Goal: Navigation & Orientation: Find specific page/section

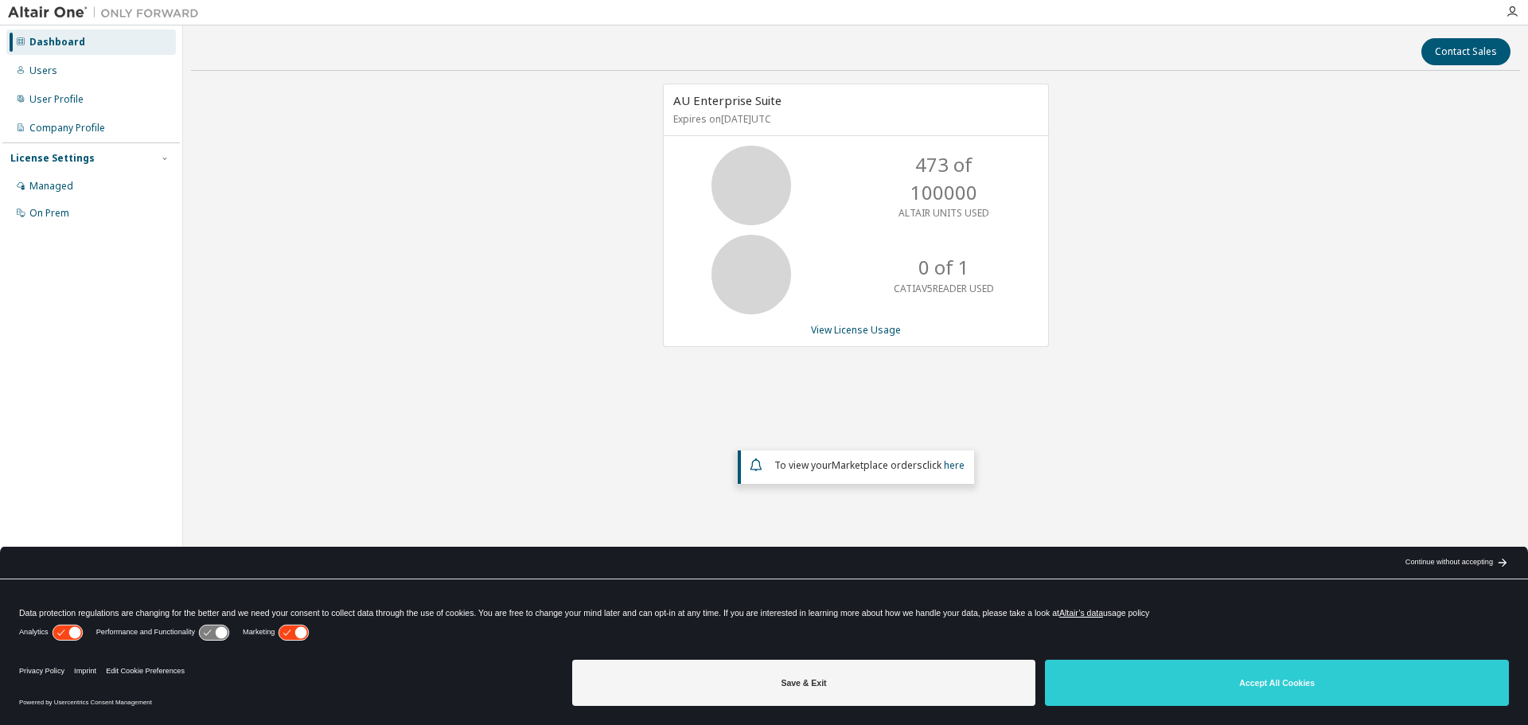
click at [931, 291] on p "CATIAV5READER USED" at bounding box center [944, 289] width 100 height 14
click at [933, 286] on p "CATIAV5READER USED" at bounding box center [944, 289] width 100 height 14
click at [939, 271] on p "0 of 1" at bounding box center [944, 267] width 51 height 27
click at [957, 274] on p "0 of 1" at bounding box center [944, 267] width 51 height 27
click at [959, 295] on div "0 of 1 CATIAV5READER USED" at bounding box center [943, 275] width 127 height 80
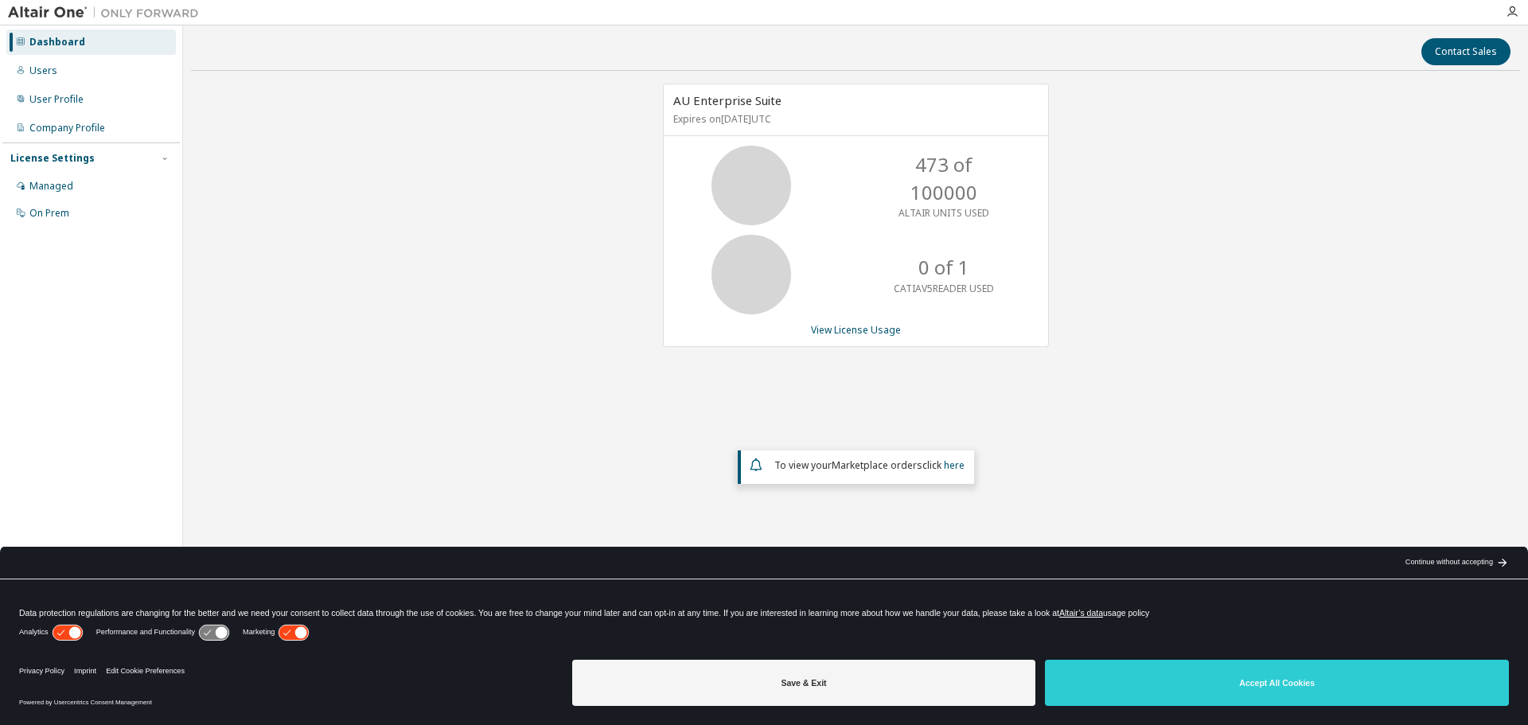
click at [966, 290] on p "CATIAV5READER USED" at bounding box center [944, 289] width 100 height 14
click at [739, 273] on icon at bounding box center [752, 275] width 40 height 40
click at [833, 330] on link "View License Usage" at bounding box center [856, 330] width 90 height 14
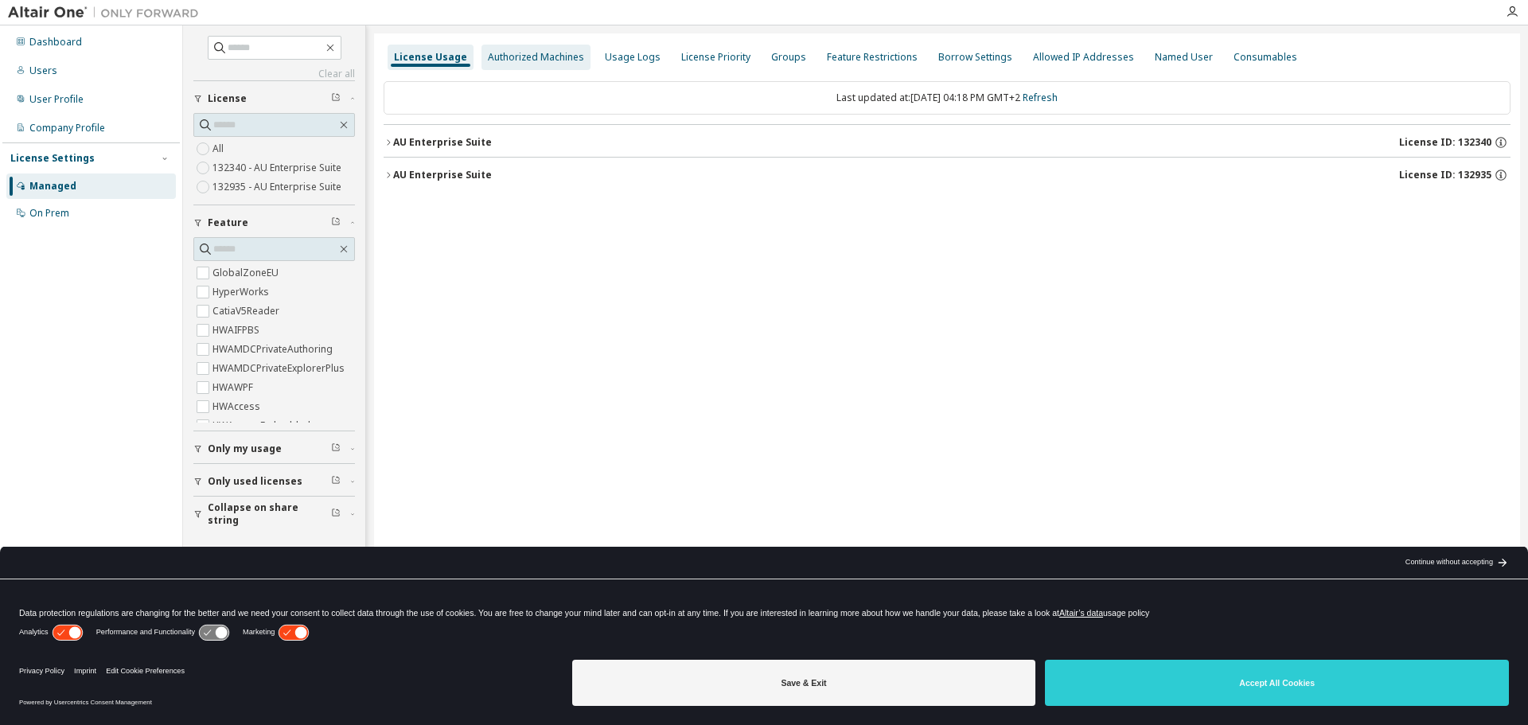
click at [520, 57] on div "Authorized Machines" at bounding box center [536, 57] width 96 height 13
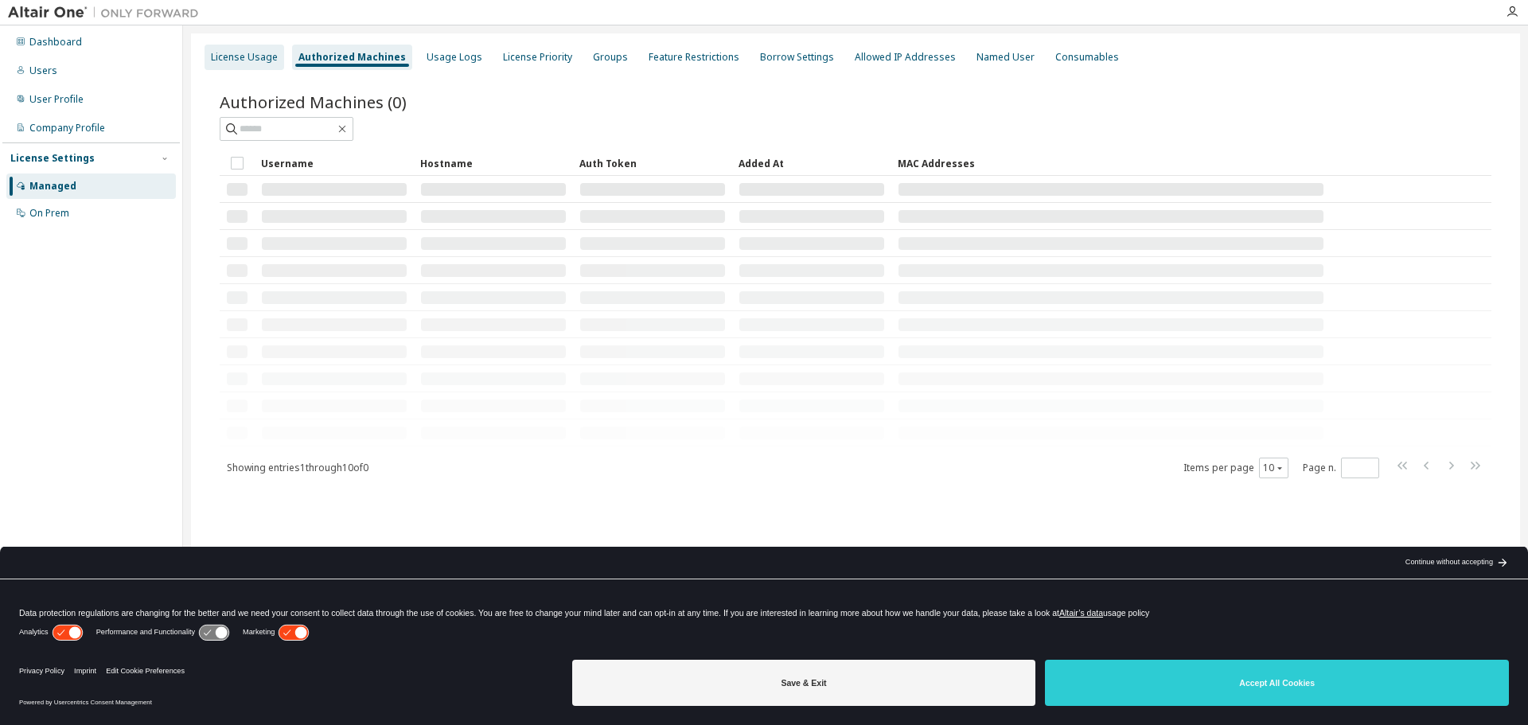
click at [272, 52] on div "License Usage" at bounding box center [244, 57] width 67 height 13
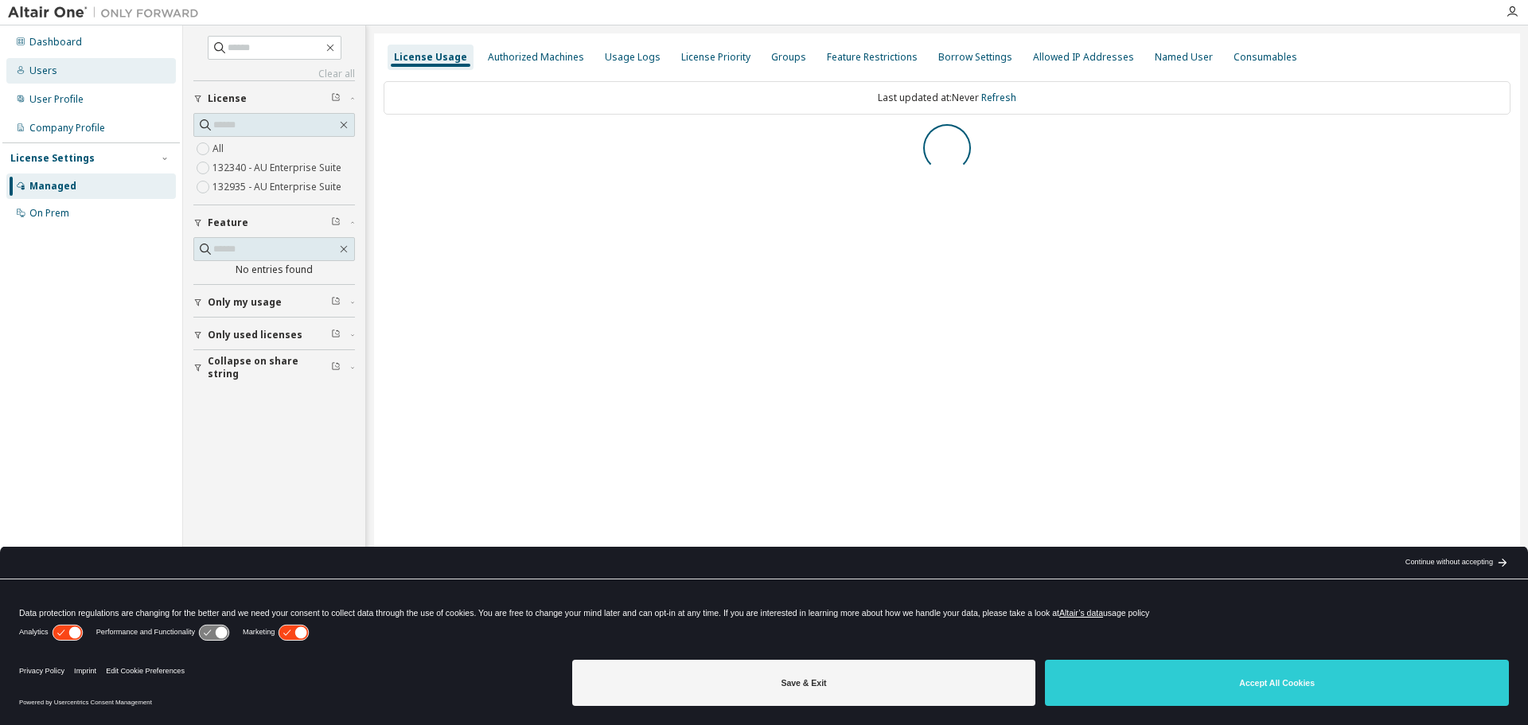
click at [61, 63] on div "Users" at bounding box center [91, 70] width 170 height 25
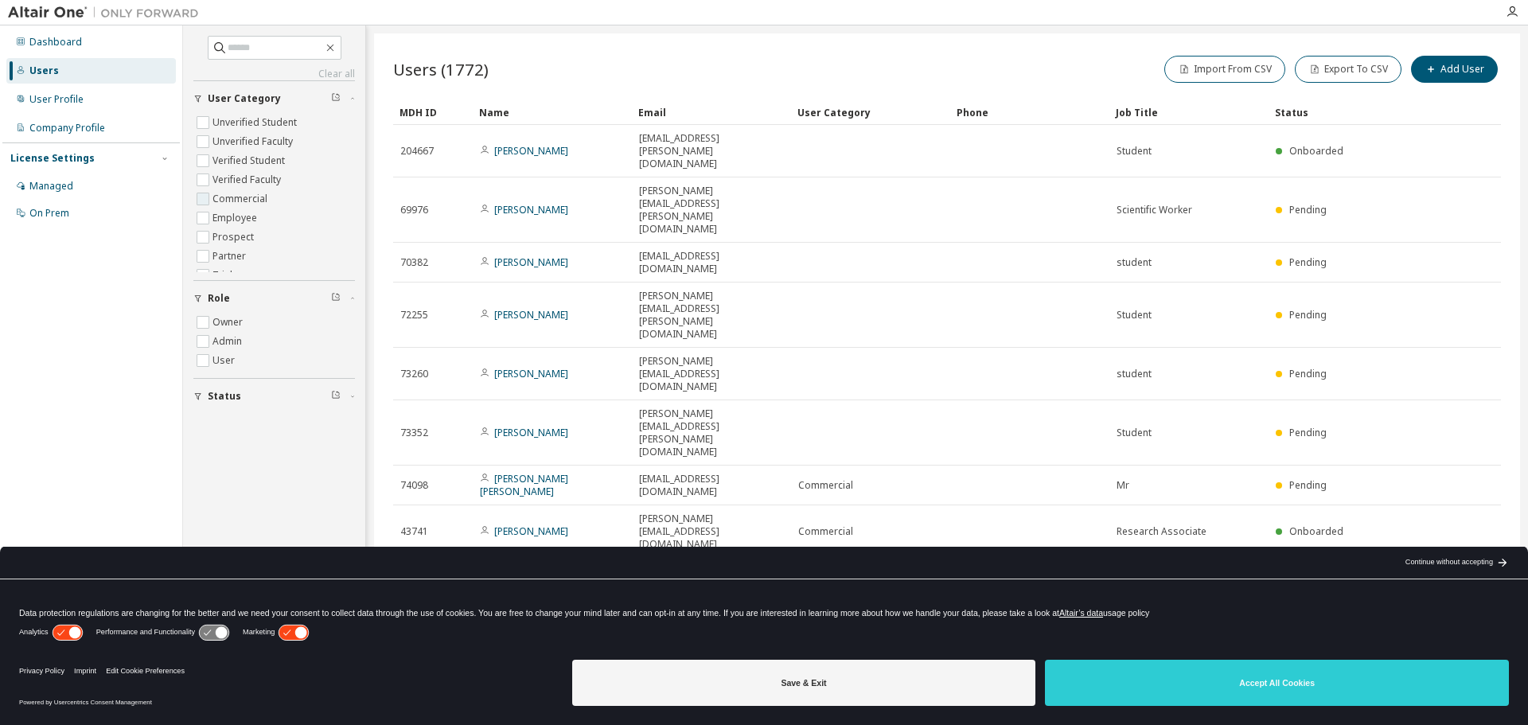
scroll to position [2, 0]
click at [59, 46] on div "Dashboard" at bounding box center [55, 42] width 53 height 13
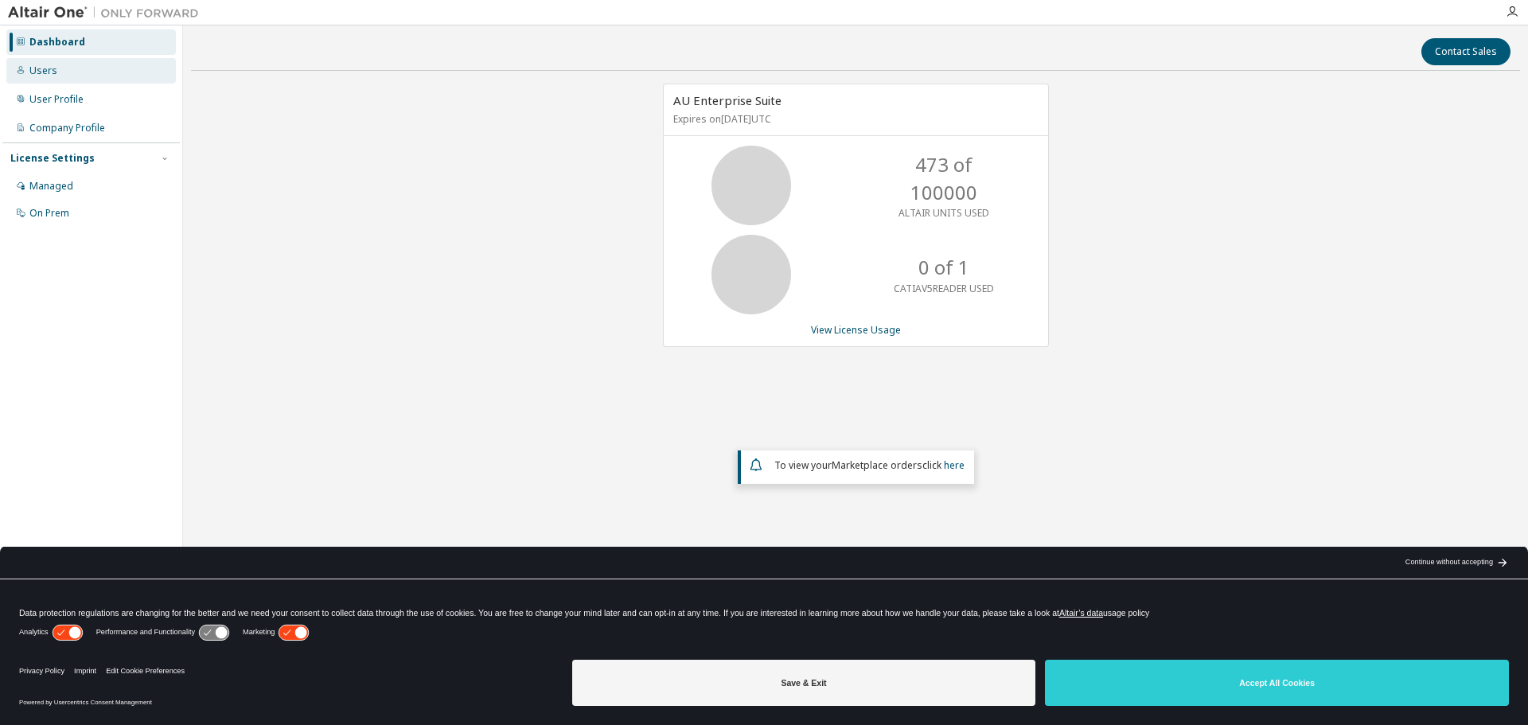
click at [61, 80] on div "Users" at bounding box center [91, 70] width 170 height 25
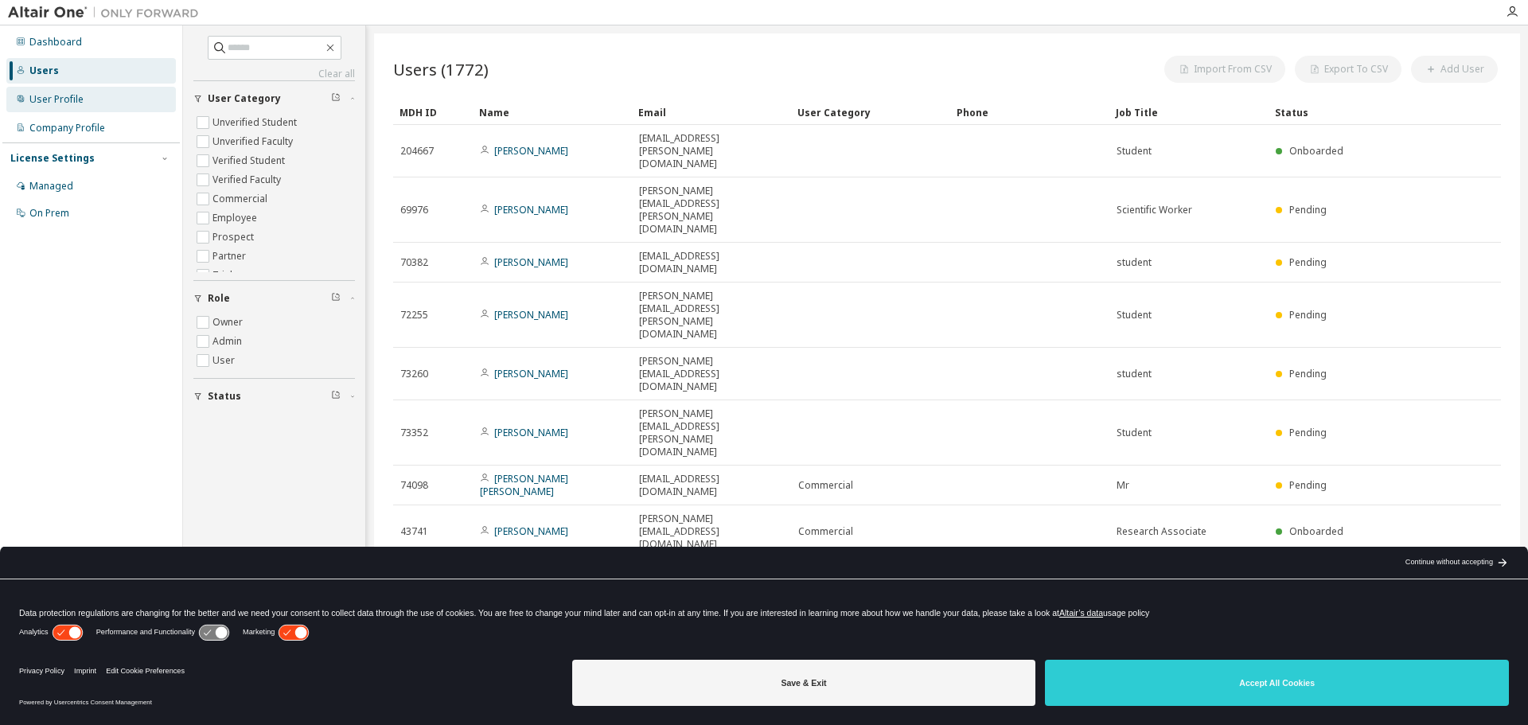
click at [66, 94] on div "User Profile" at bounding box center [56, 99] width 54 height 13
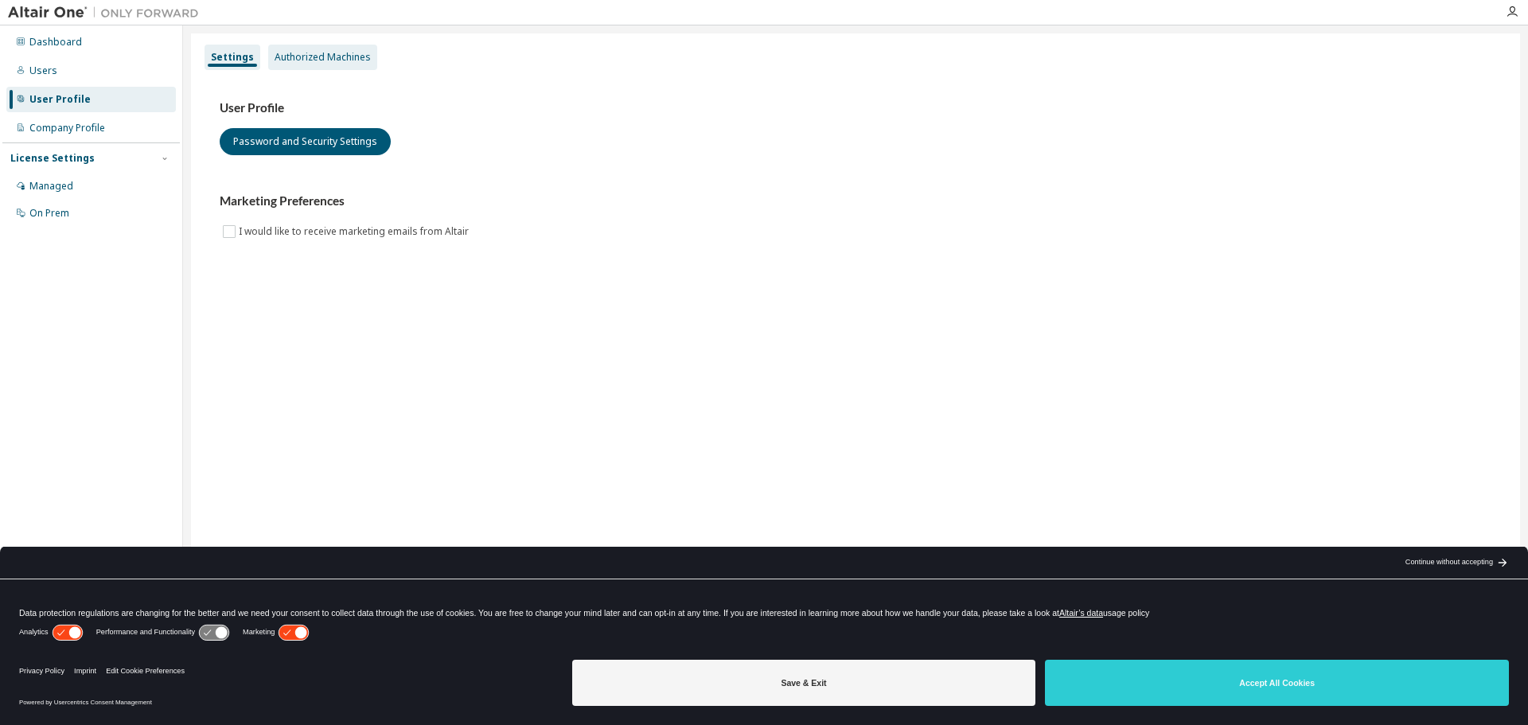
click at [298, 54] on div "Authorized Machines" at bounding box center [323, 57] width 96 height 13
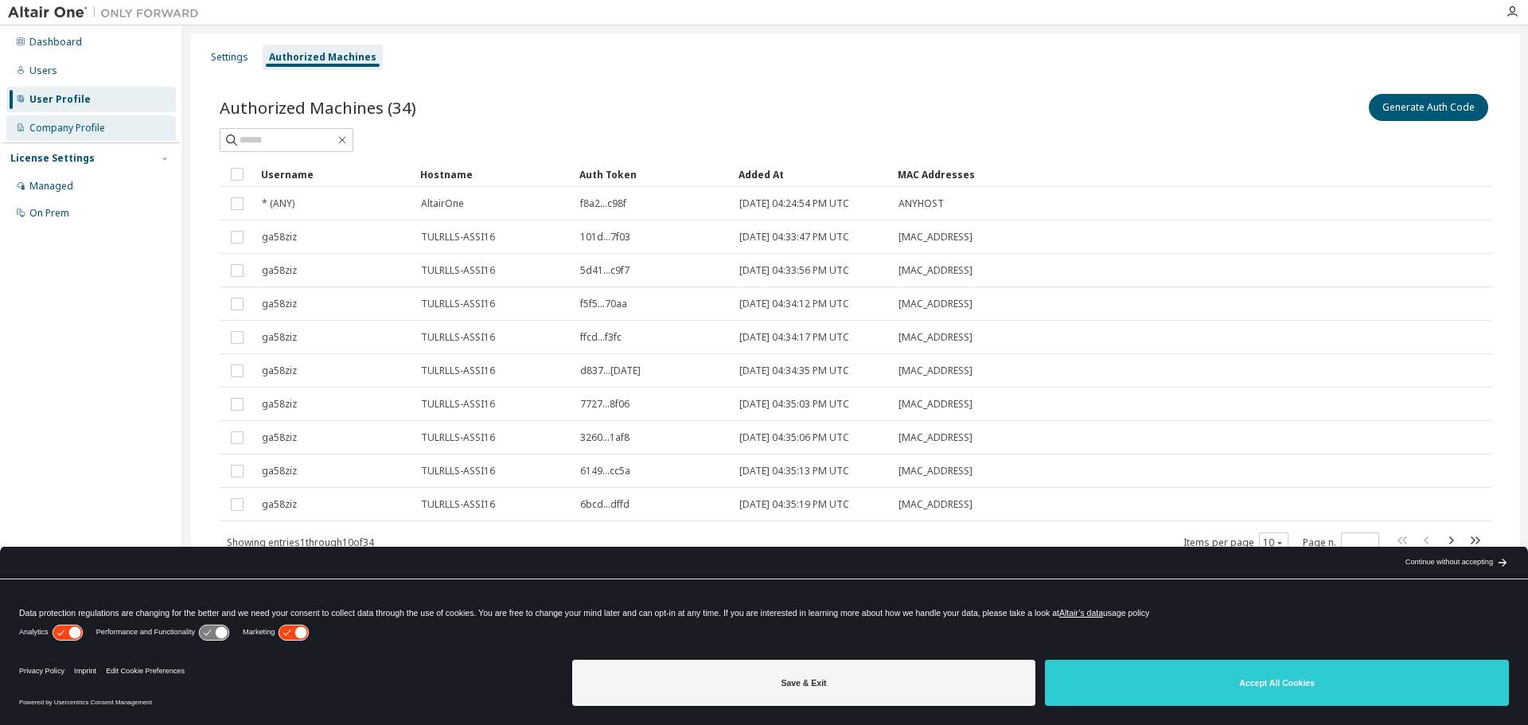
click at [82, 131] on div "Company Profile" at bounding box center [67, 128] width 76 height 13
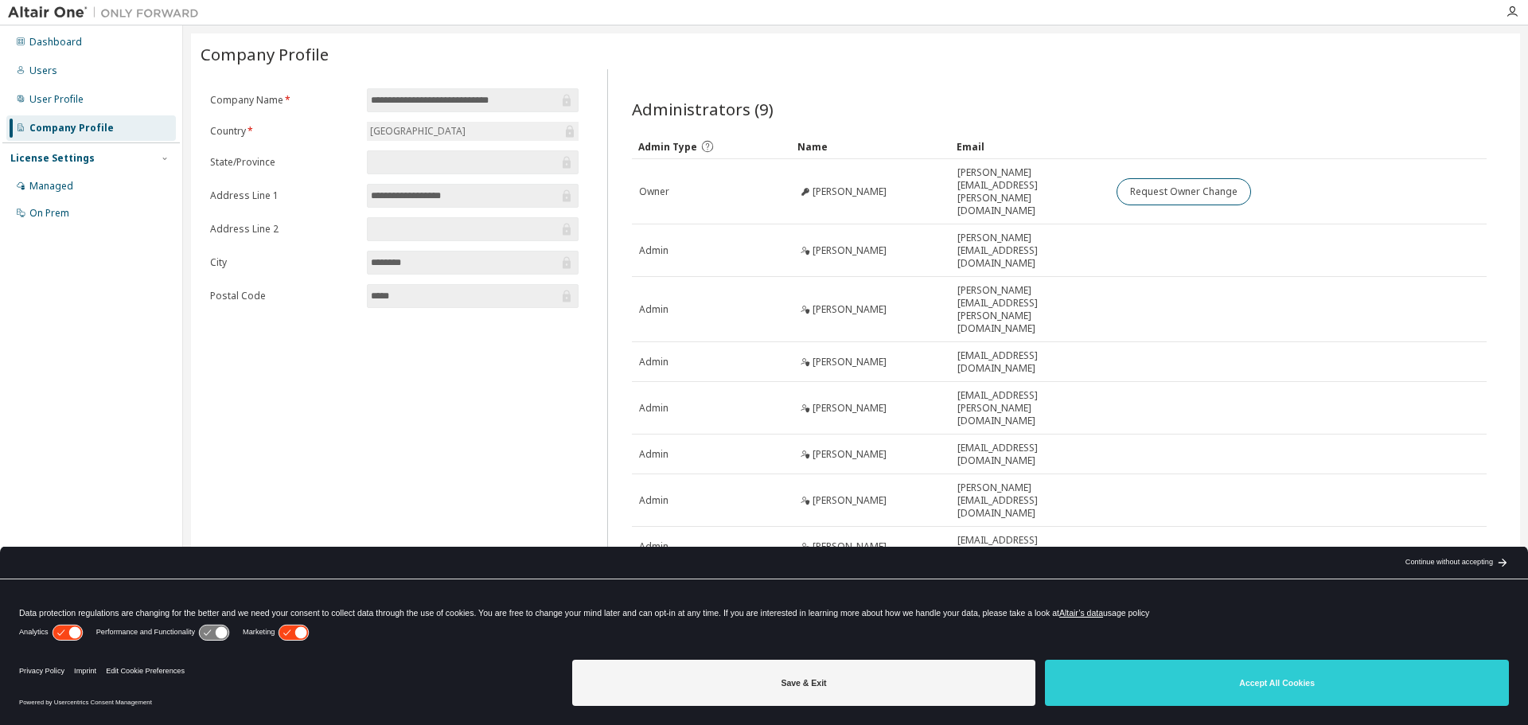
click at [737, 102] on span "Administrators (9)" at bounding box center [703, 109] width 142 height 22
click at [53, 178] on div "Managed" at bounding box center [91, 186] width 170 height 25
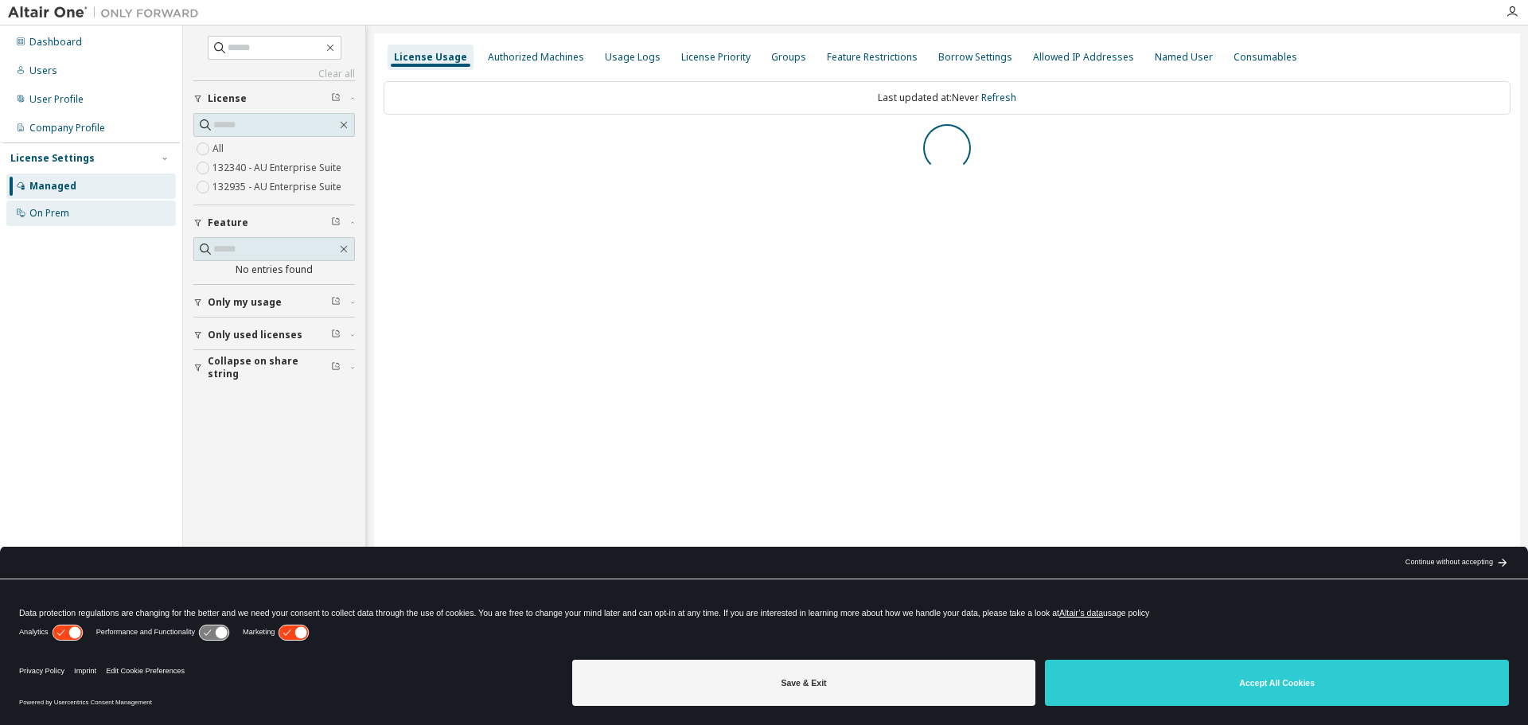
click at [89, 207] on div "On Prem" at bounding box center [91, 213] width 170 height 25
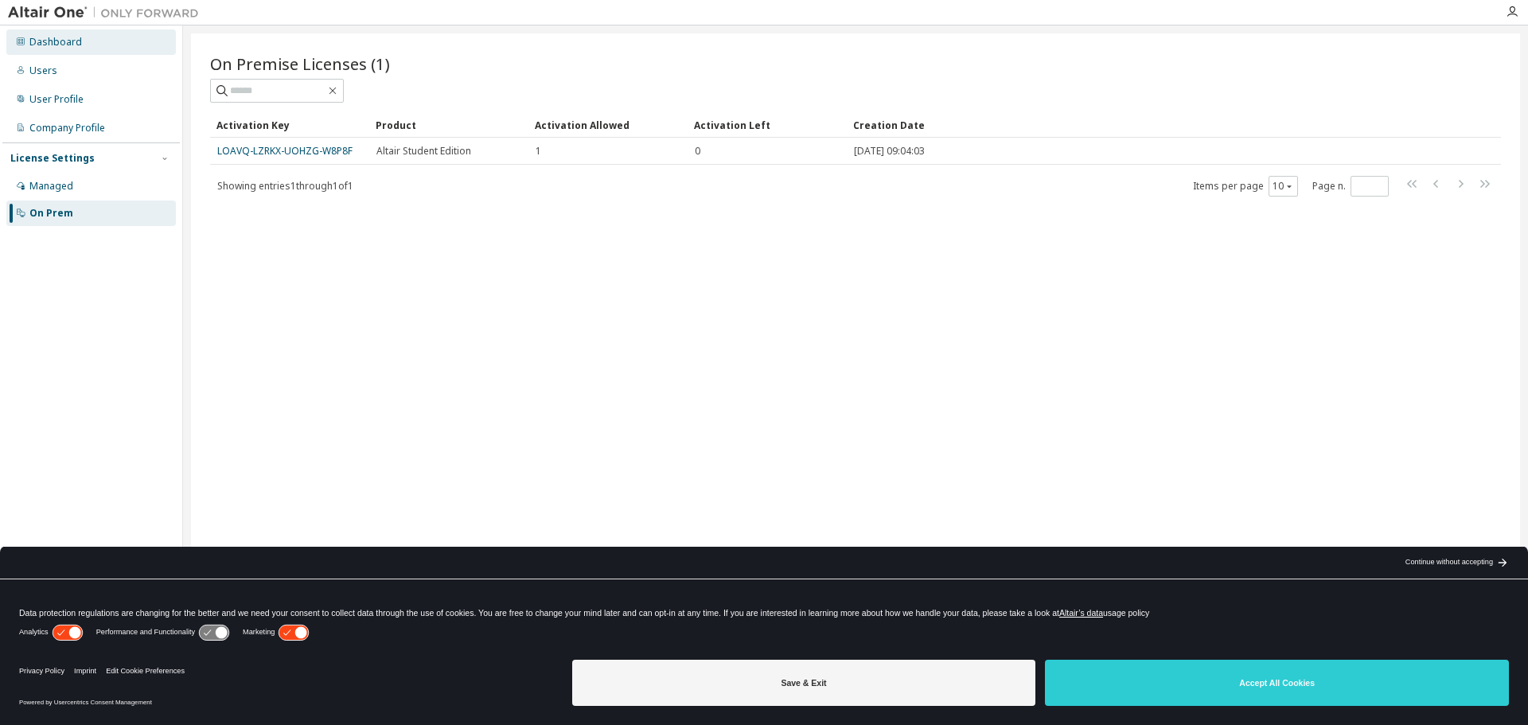
click at [76, 45] on div "Dashboard" at bounding box center [55, 42] width 53 height 13
